Goal: Find specific page/section: Find specific page/section

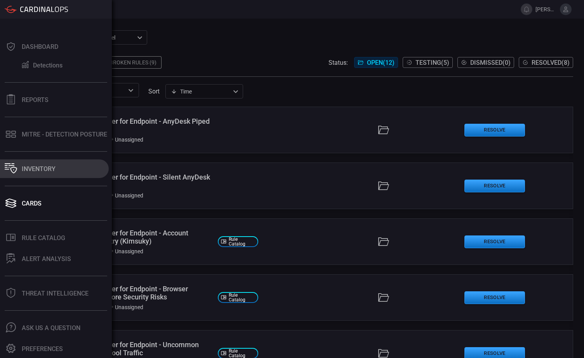
click at [38, 168] on div "Inventory" at bounding box center [39, 168] width 34 height 7
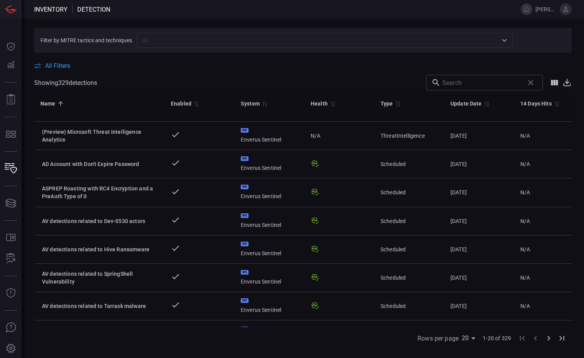
click at [480, 85] on input "text" at bounding box center [481, 83] width 79 height 16
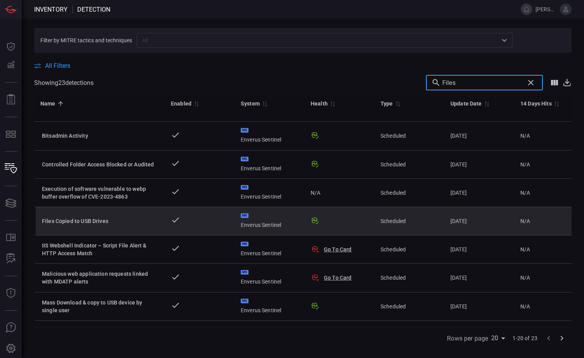
type input "Files"
click at [144, 218] on div "Files Copied to USB Drives" at bounding box center [100, 221] width 116 height 8
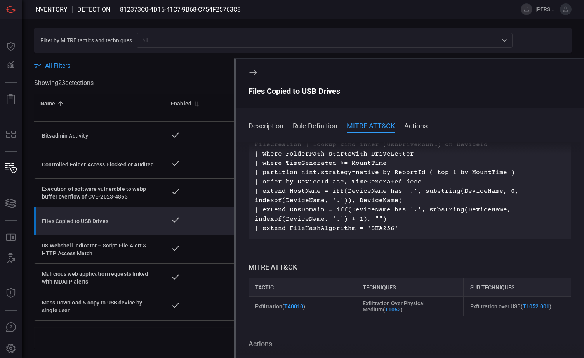
scroll to position [272, 0]
